Goal: Information Seeking & Learning: Learn about a topic

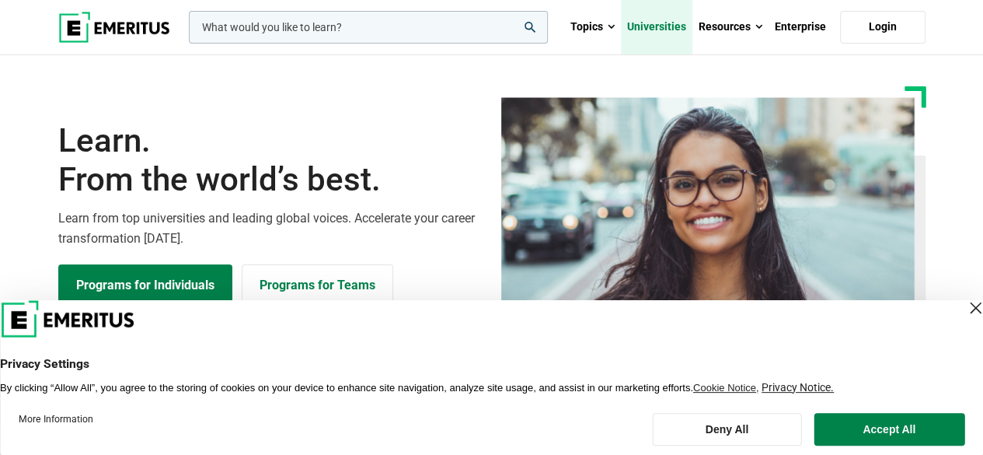
click at [655, 26] on link "Universities" at bounding box center [657, 27] width 72 height 54
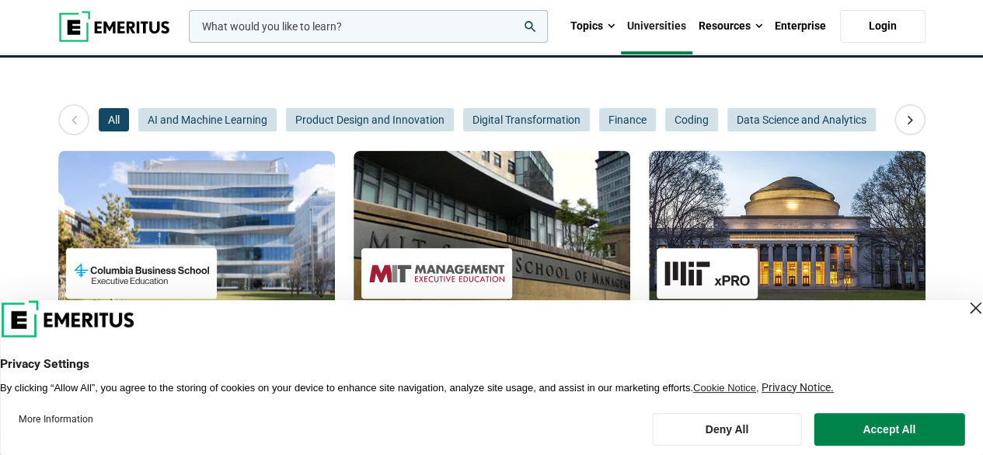
scroll to position [185, 0]
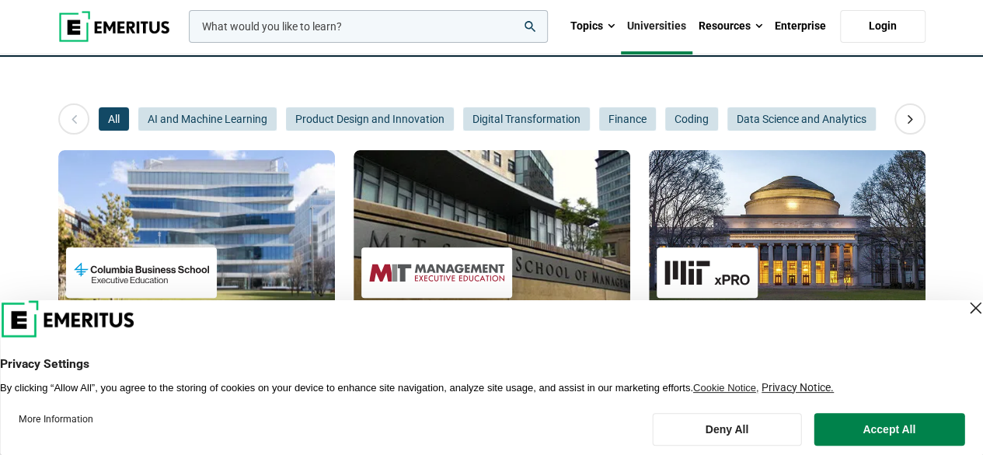
click at [965, 313] on div "Close Layer" at bounding box center [976, 308] width 22 height 22
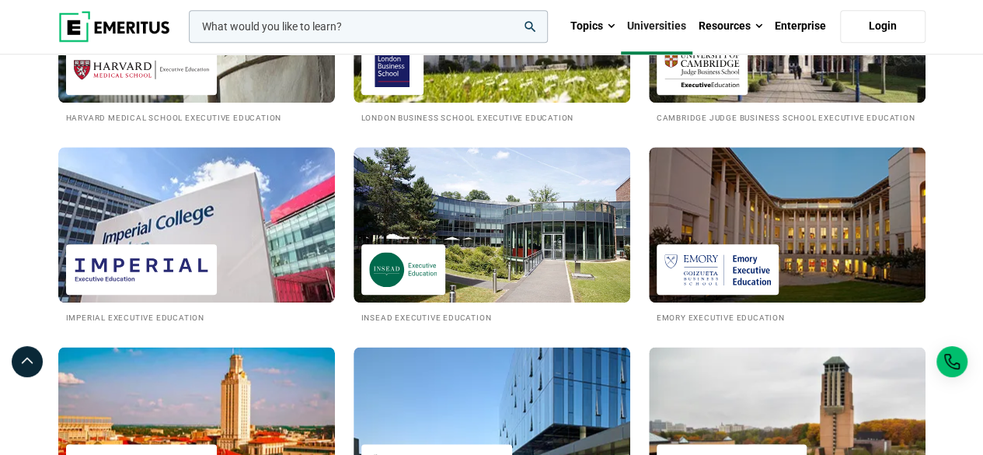
click at [742, 334] on div "Emory Executive Education" at bounding box center [787, 247] width 295 height 200
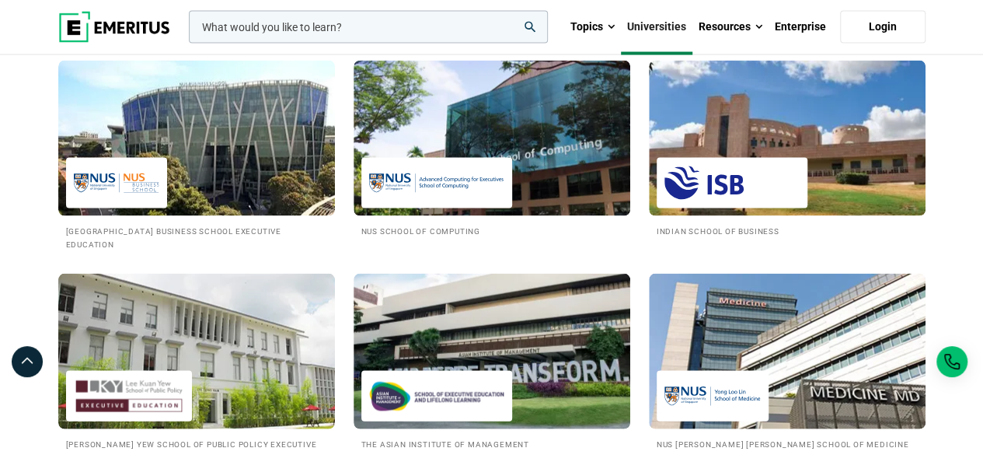
scroll to position [1469, 0]
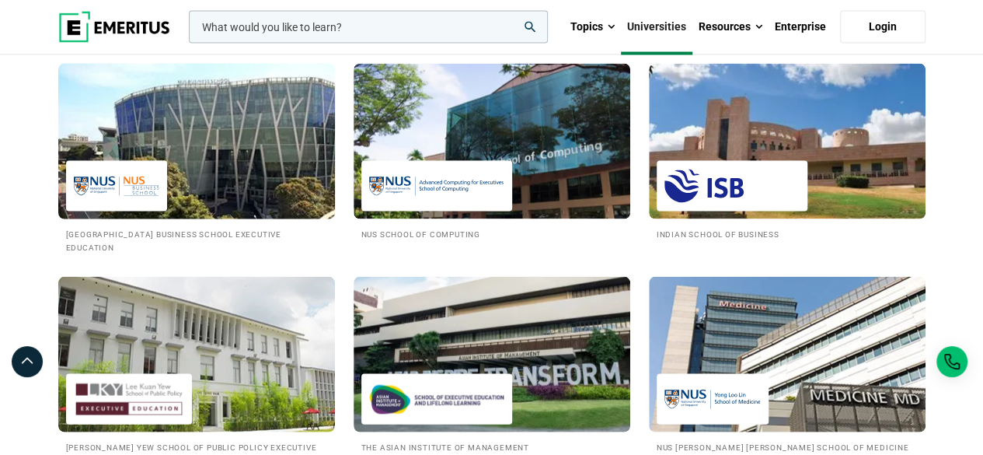
click at [245, 172] on img at bounding box center [196, 140] width 305 height 171
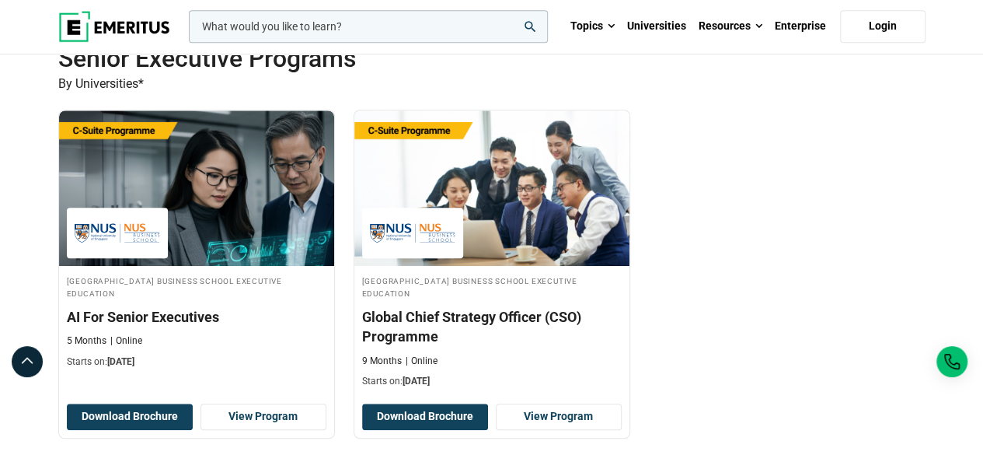
scroll to position [551, 0]
